Goal: Find specific page/section: Find specific page/section

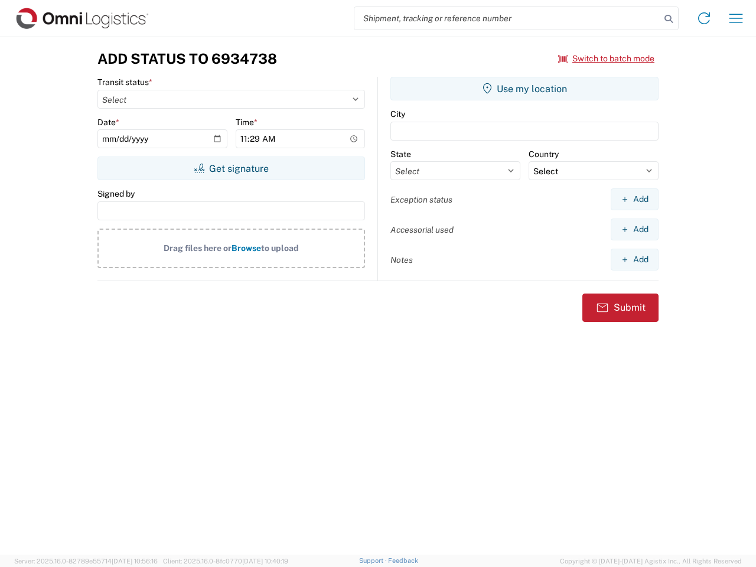
click at [507, 18] on input "search" at bounding box center [507, 18] width 306 height 22
click at [669, 19] on icon at bounding box center [668, 19] width 17 height 17
click at [704, 18] on icon at bounding box center [704, 18] width 19 height 19
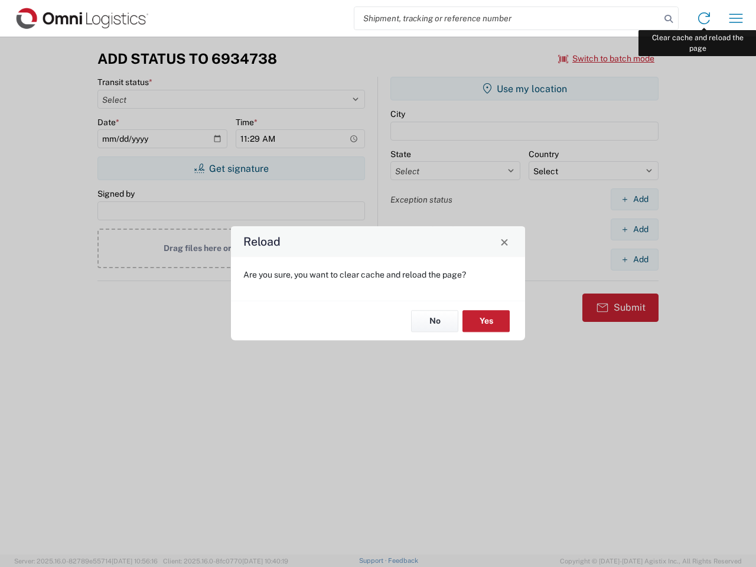
click at [736, 18] on div "Reload Are you sure, you want to clear cache and reload the page? No Yes" at bounding box center [378, 283] width 756 height 567
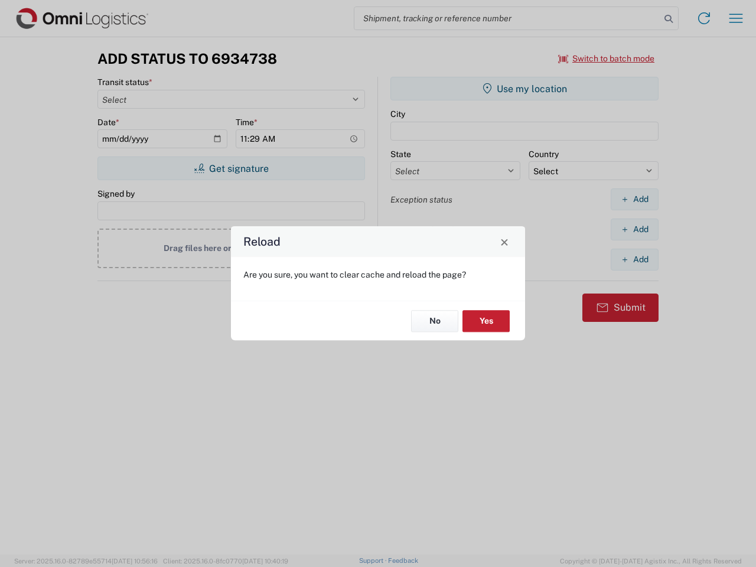
click at [607, 58] on div "Reload Are you sure, you want to clear cache and reload the page? No Yes" at bounding box center [378, 283] width 756 height 567
click at [231, 168] on div "Reload Are you sure, you want to clear cache and reload the page? No Yes" at bounding box center [378, 283] width 756 height 567
click at [525, 89] on div "Reload Are you sure, you want to clear cache and reload the page? No Yes" at bounding box center [378, 283] width 756 height 567
click at [634, 199] on div "Reload Are you sure, you want to clear cache and reload the page? No Yes" at bounding box center [378, 283] width 756 height 567
click at [634, 229] on div "Reload Are you sure, you want to clear cache and reload the page? No Yes" at bounding box center [378, 283] width 756 height 567
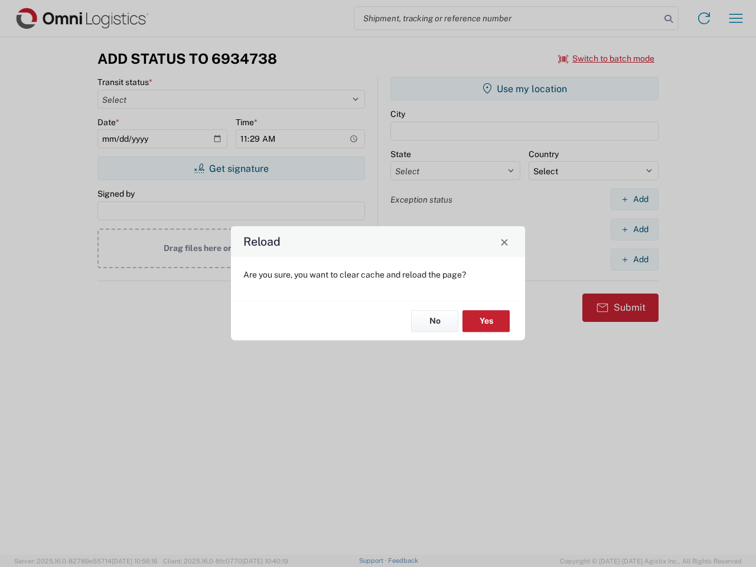
click at [634, 259] on div "Reload Are you sure, you want to clear cache and reload the page? No Yes" at bounding box center [378, 283] width 756 height 567
